Goal: Information Seeking & Learning: Learn about a topic

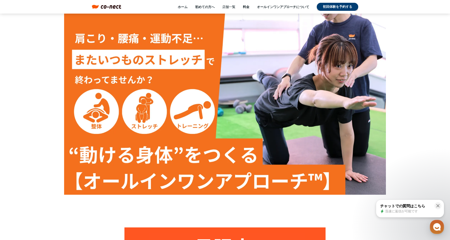
click at [230, 6] on link "店舗一覧" at bounding box center [228, 7] width 13 height 5
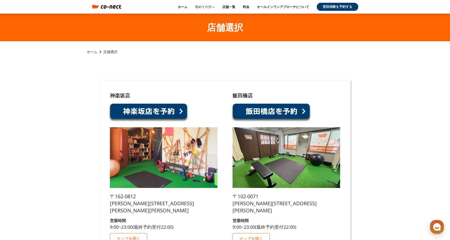
click at [203, 5] on link "初めての方へ" at bounding box center [205, 7] width 20 height 5
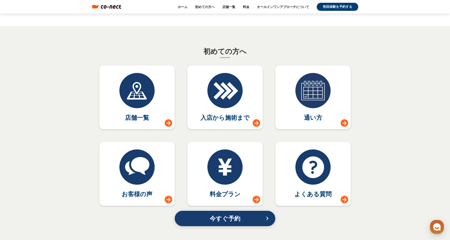
scroll to position [2201, 0]
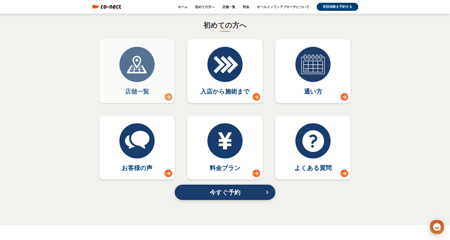
click at [133, 82] on div at bounding box center [137, 64] width 35 height 35
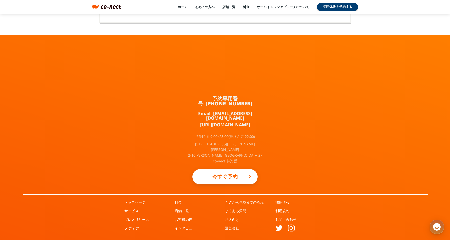
scroll to position [2201, 0]
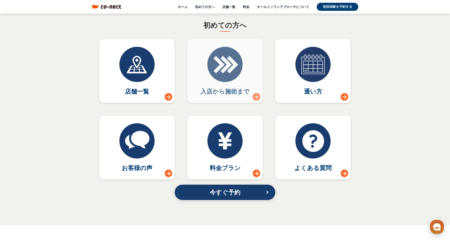
click at [239, 78] on div at bounding box center [225, 64] width 35 height 35
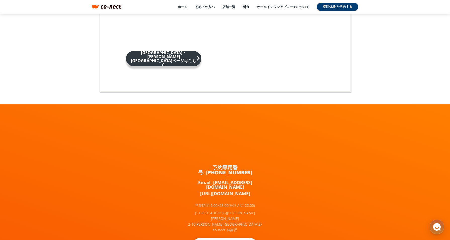
scroll to position [2201, 0]
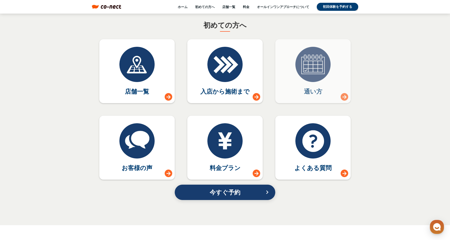
click at [304, 89] on link "通い方" at bounding box center [313, 71] width 75 height 64
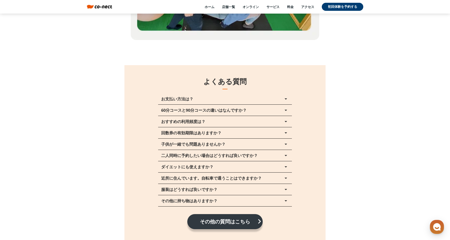
scroll to position [5664, 0]
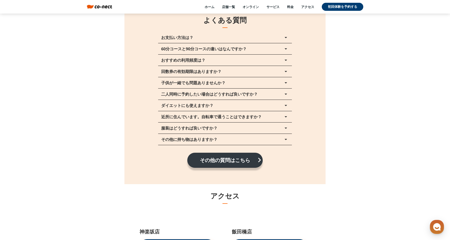
click at [284, 60] on icon "arrow_drop_up" at bounding box center [286, 60] width 6 height 6
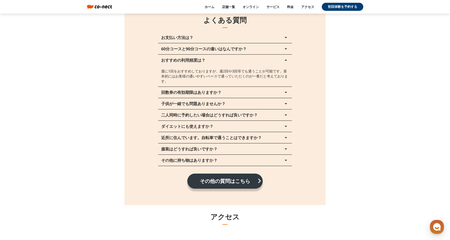
click at [284, 60] on icon "arrow_drop_up" at bounding box center [286, 60] width 6 height 6
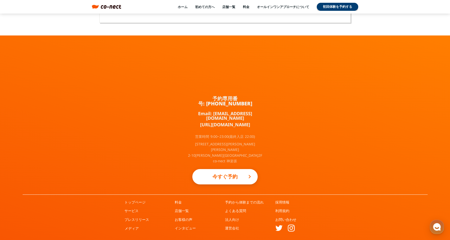
scroll to position [2201, 0]
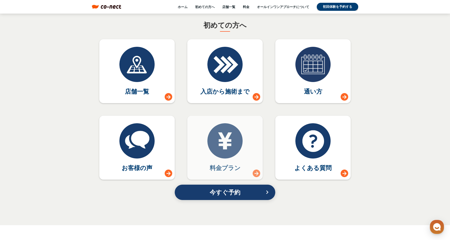
click at [254, 159] on link "料金プラン" at bounding box center [224, 148] width 75 height 64
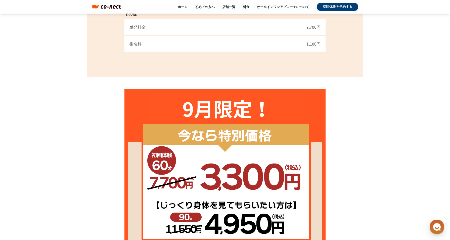
scroll to position [503, 0]
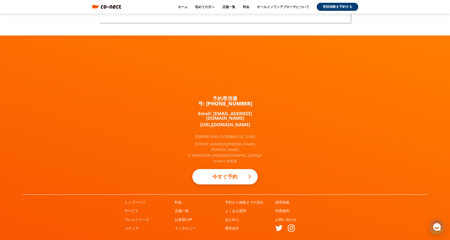
scroll to position [2201, 0]
